Goal: Transaction & Acquisition: Purchase product/service

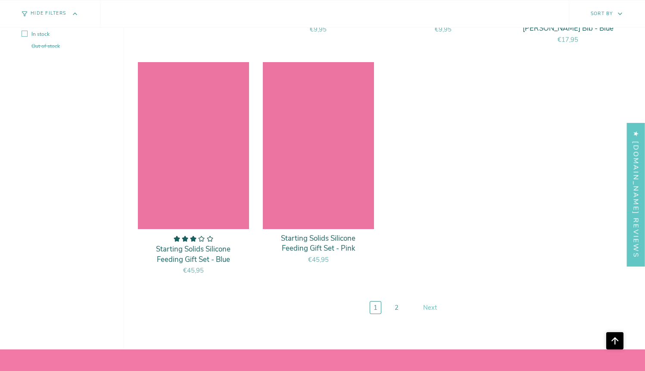
scroll to position [3482, 0]
